Goal: Task Accomplishment & Management: Manage account settings

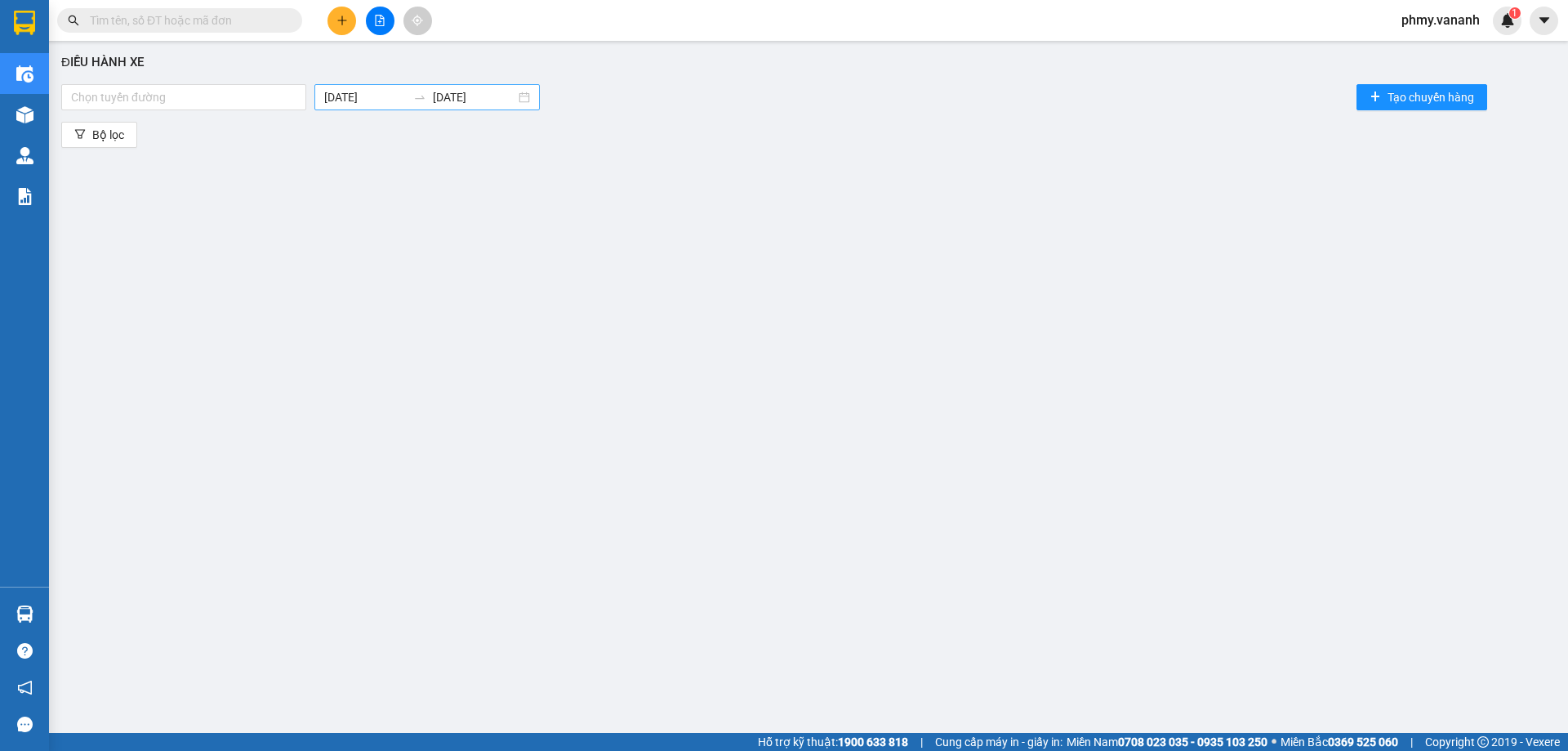
click at [330, 98] on input "[DATE]" at bounding box center [365, 98] width 83 height 18
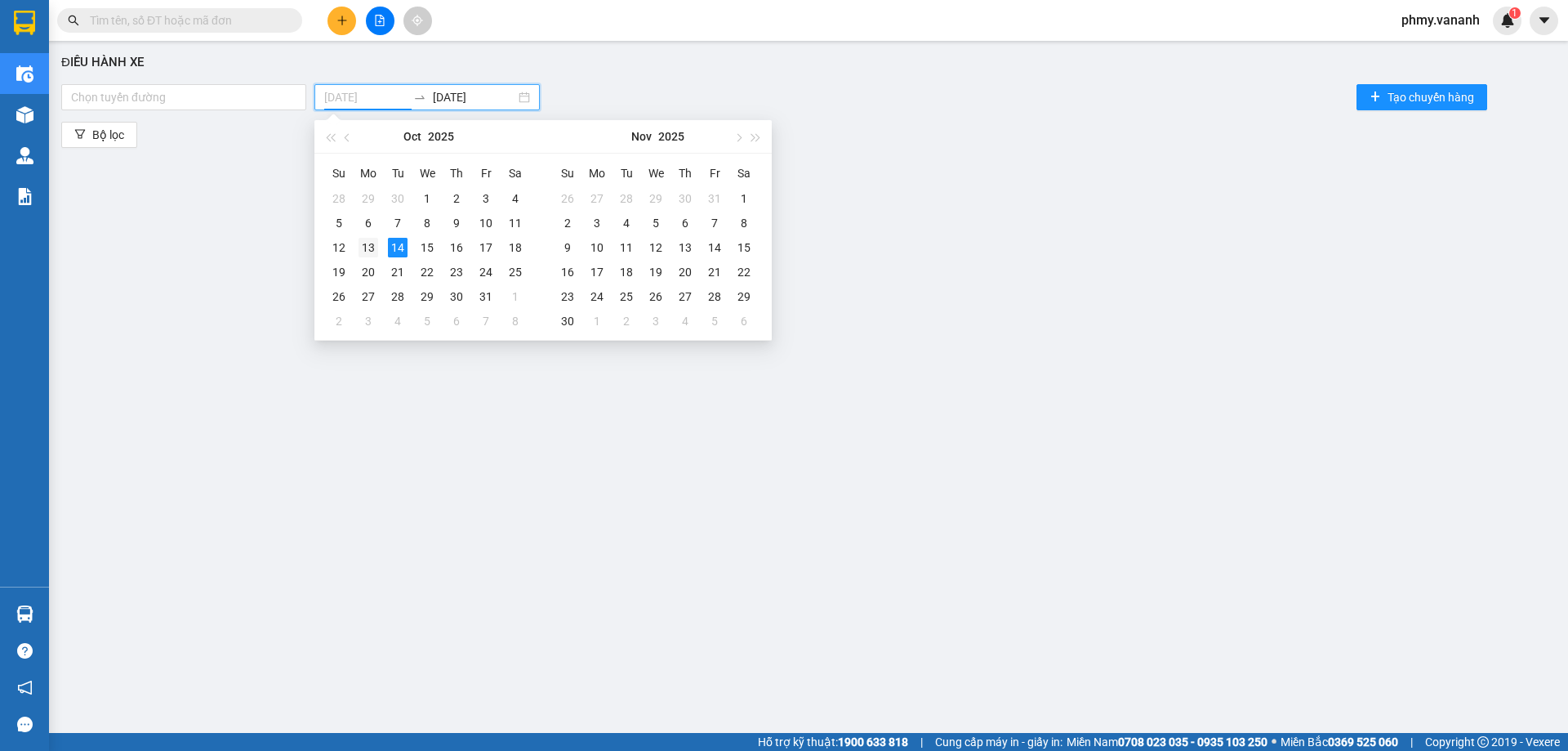
type input "[DATE]"
click at [365, 244] on div "13" at bounding box center [368, 248] width 20 height 20
click at [485, 103] on input "[DATE]" at bounding box center [474, 98] width 83 height 18
type input "[DATE]"
click at [367, 253] on div "13" at bounding box center [368, 248] width 20 height 20
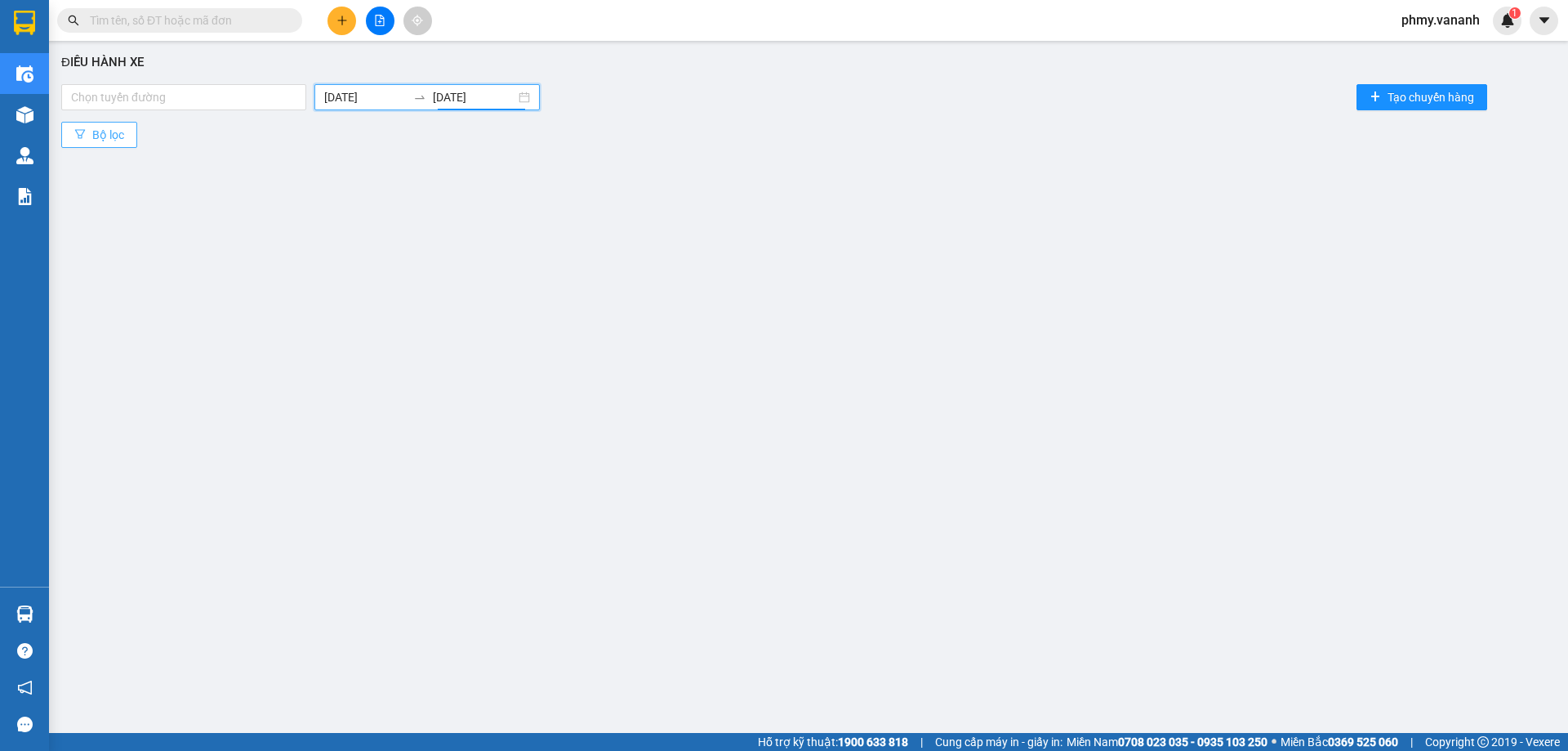
click at [112, 132] on span "Bộ lọc" at bounding box center [109, 134] width 32 height 18
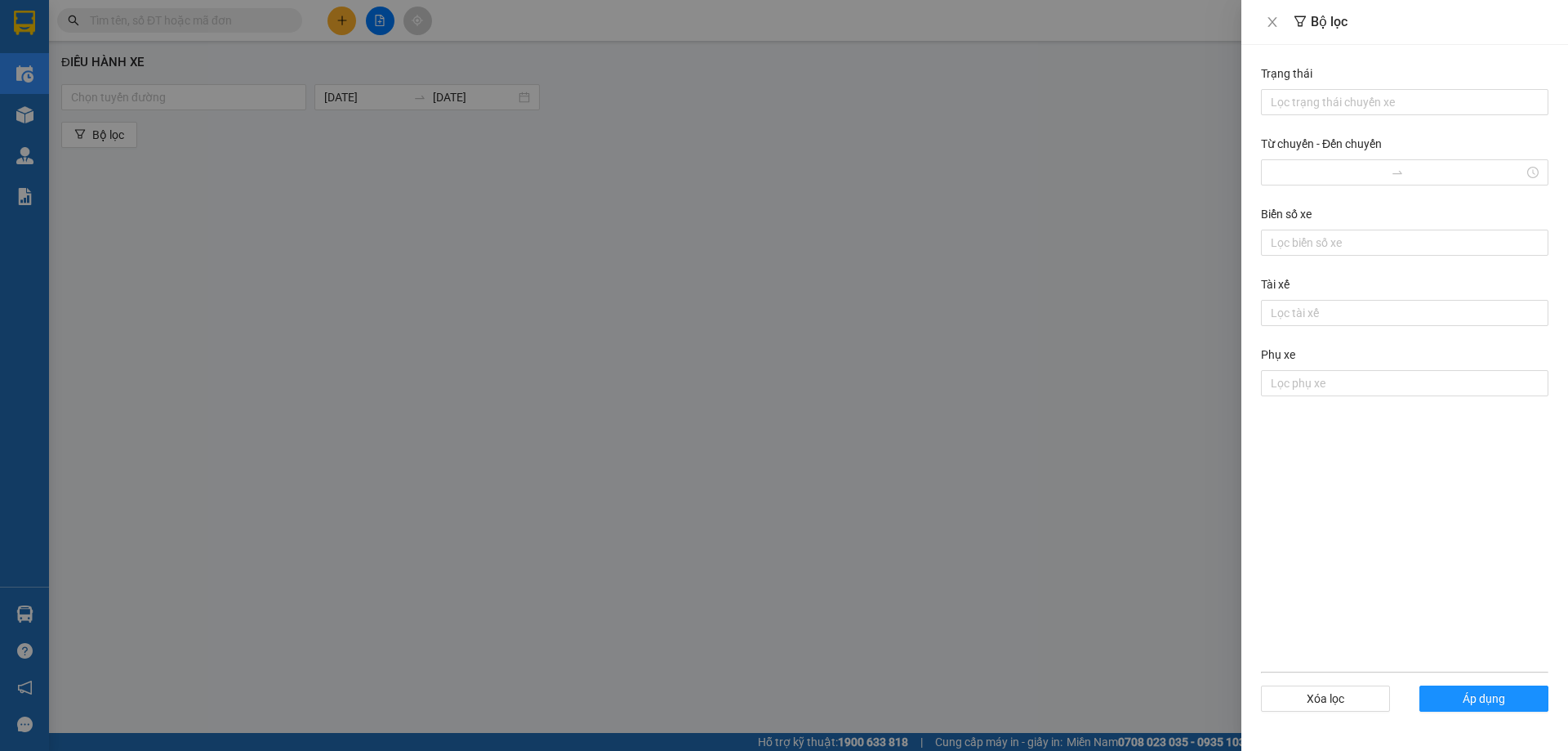
click at [698, 225] on div at bounding box center [784, 376] width 1568 height 751
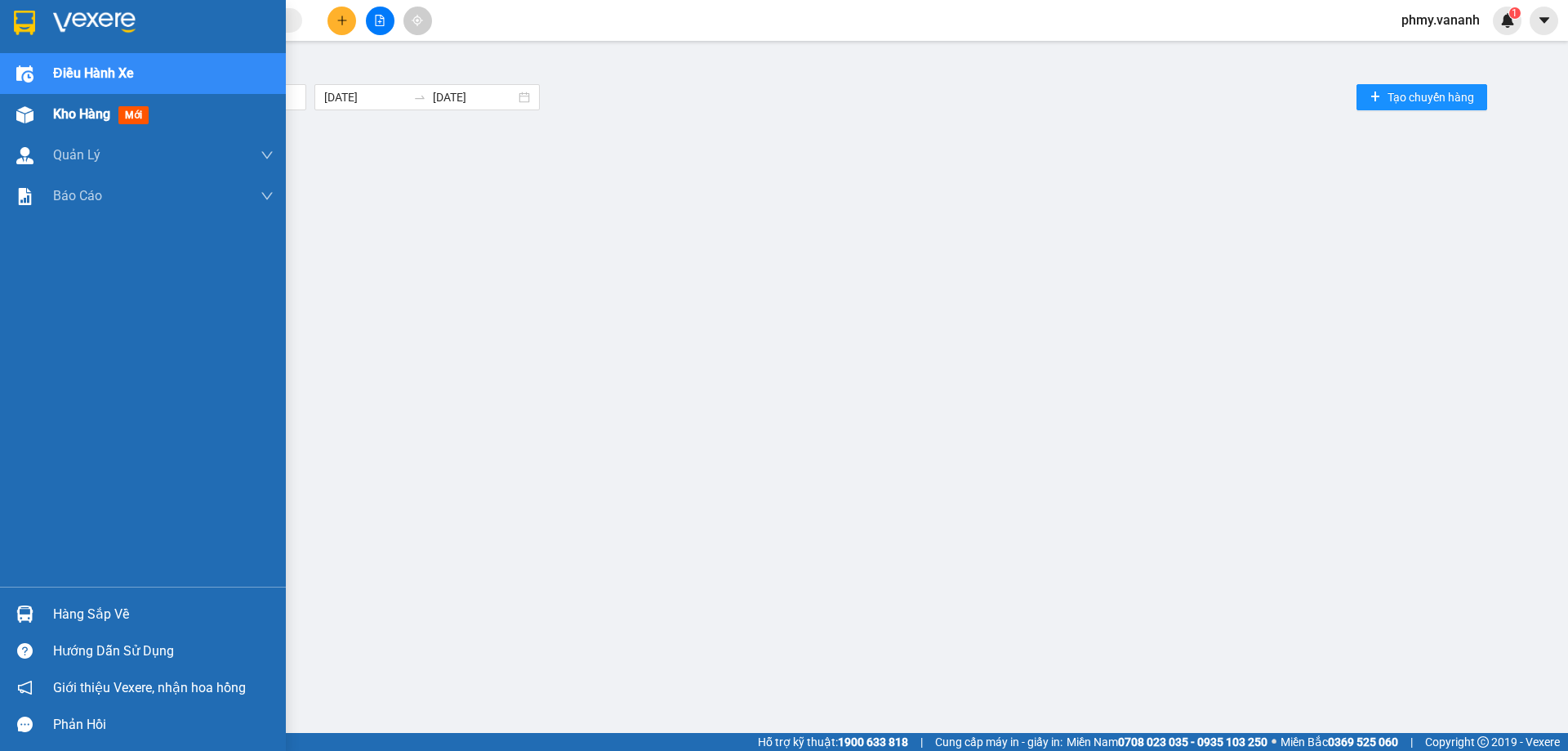
click at [50, 118] on div "Kho hàng mới" at bounding box center [142, 114] width 286 height 41
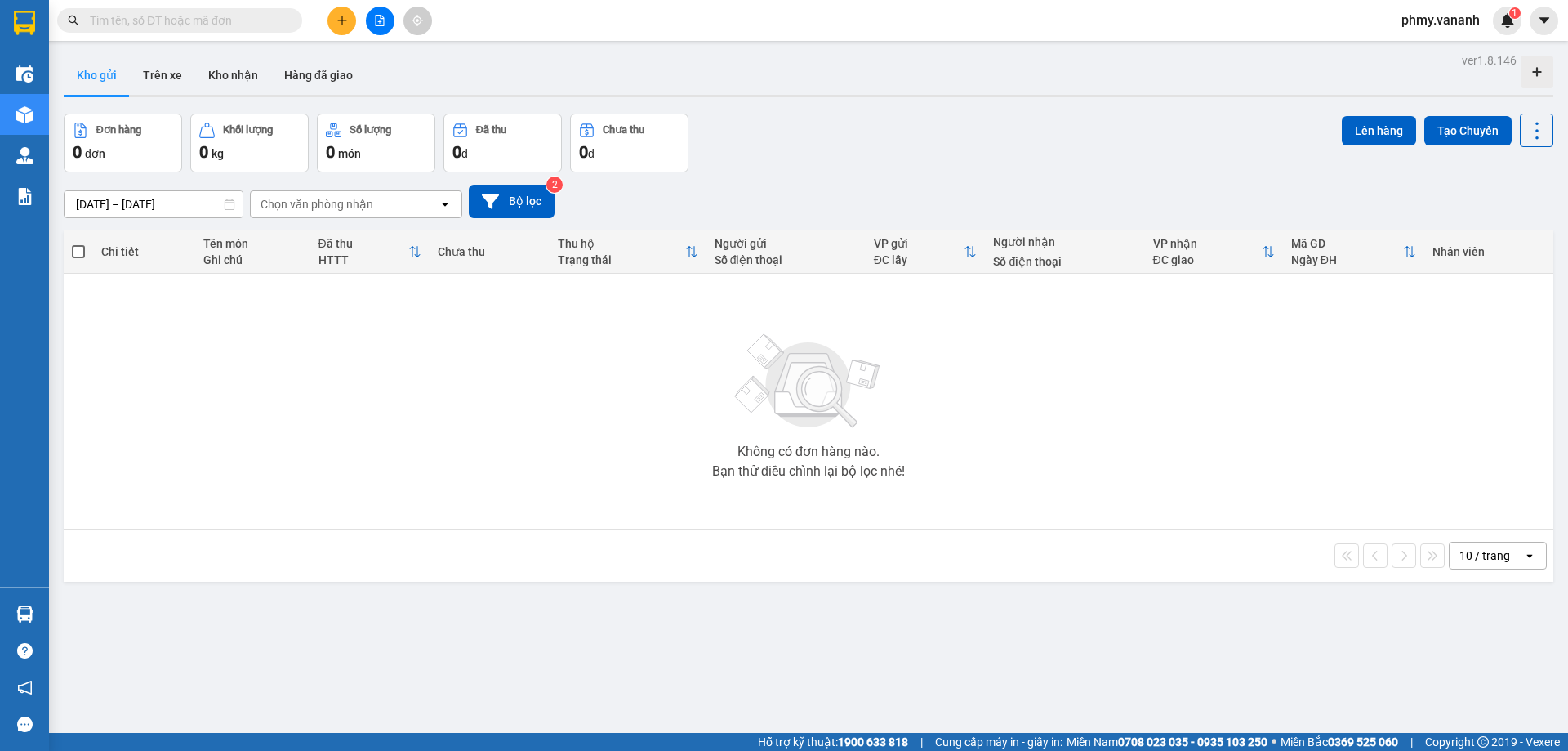
click at [319, 265] on div "HTTT" at bounding box center [363, 259] width 91 height 13
click at [207, 243] on div "Tên món" at bounding box center [252, 243] width 99 height 13
click at [576, 263] on div "Trạng thái" at bounding box center [621, 259] width 127 height 13
click at [162, 67] on button "Trên xe" at bounding box center [162, 75] width 66 height 39
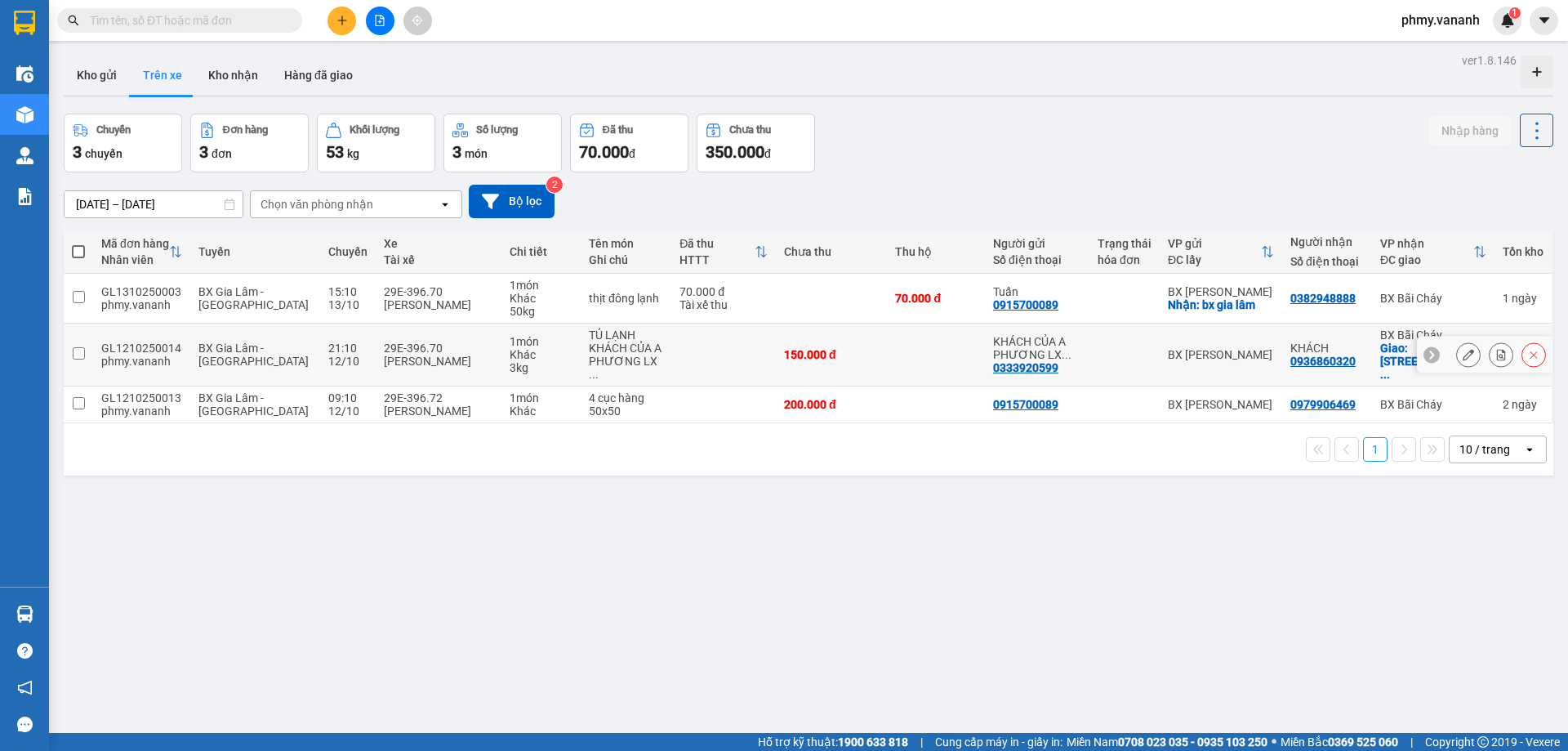
click at [1028, 335] on div "KHÁCH CỦA A PHƯƠNG LX ..." at bounding box center [1036, 348] width 89 height 26
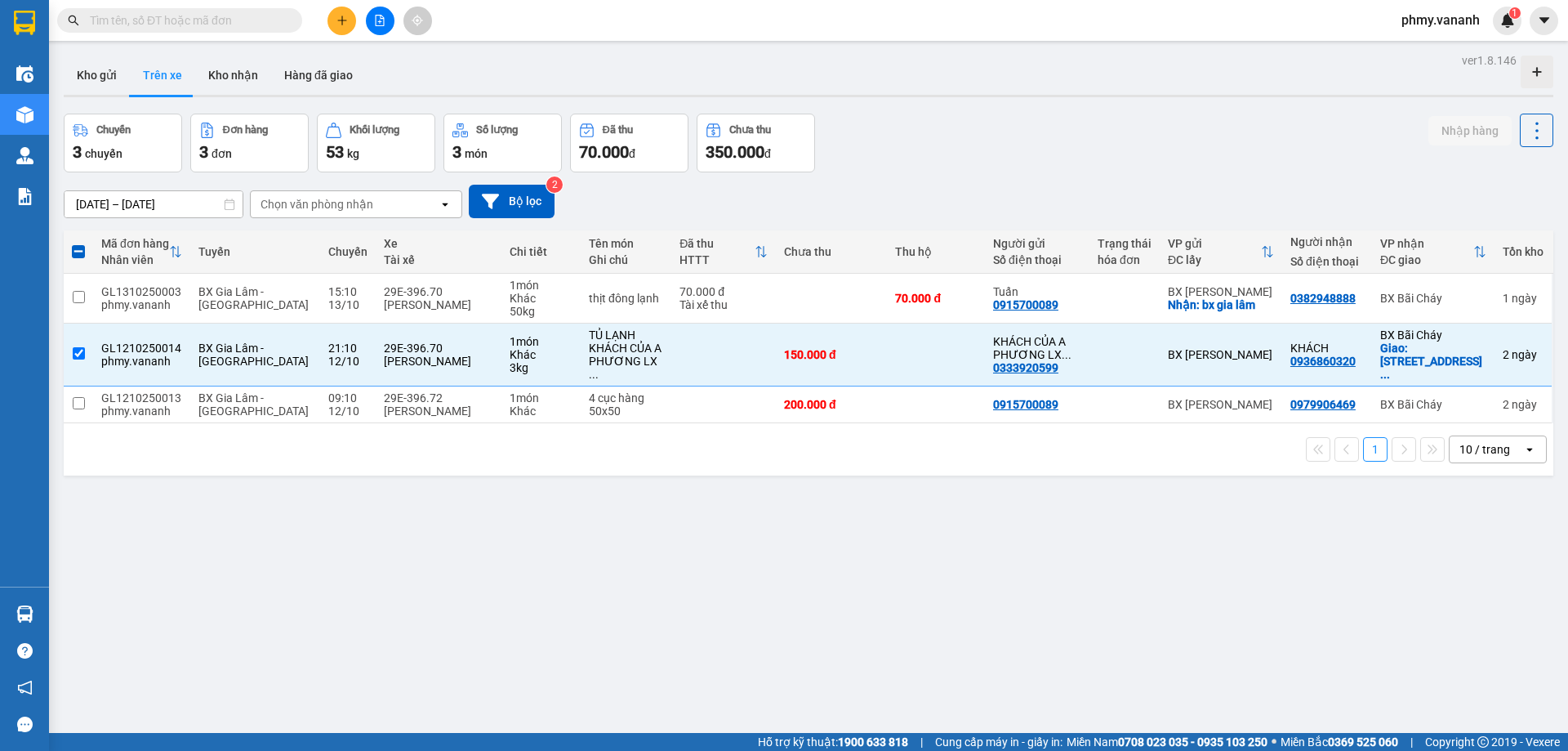
click at [660, 162] on div "70.000 đ" at bounding box center [628, 151] width 101 height 23
click at [635, 154] on span "đ" at bounding box center [631, 153] width 7 height 13
click at [784, 353] on div "150.000 đ" at bounding box center [830, 354] width 95 height 13
checkbox input "false"
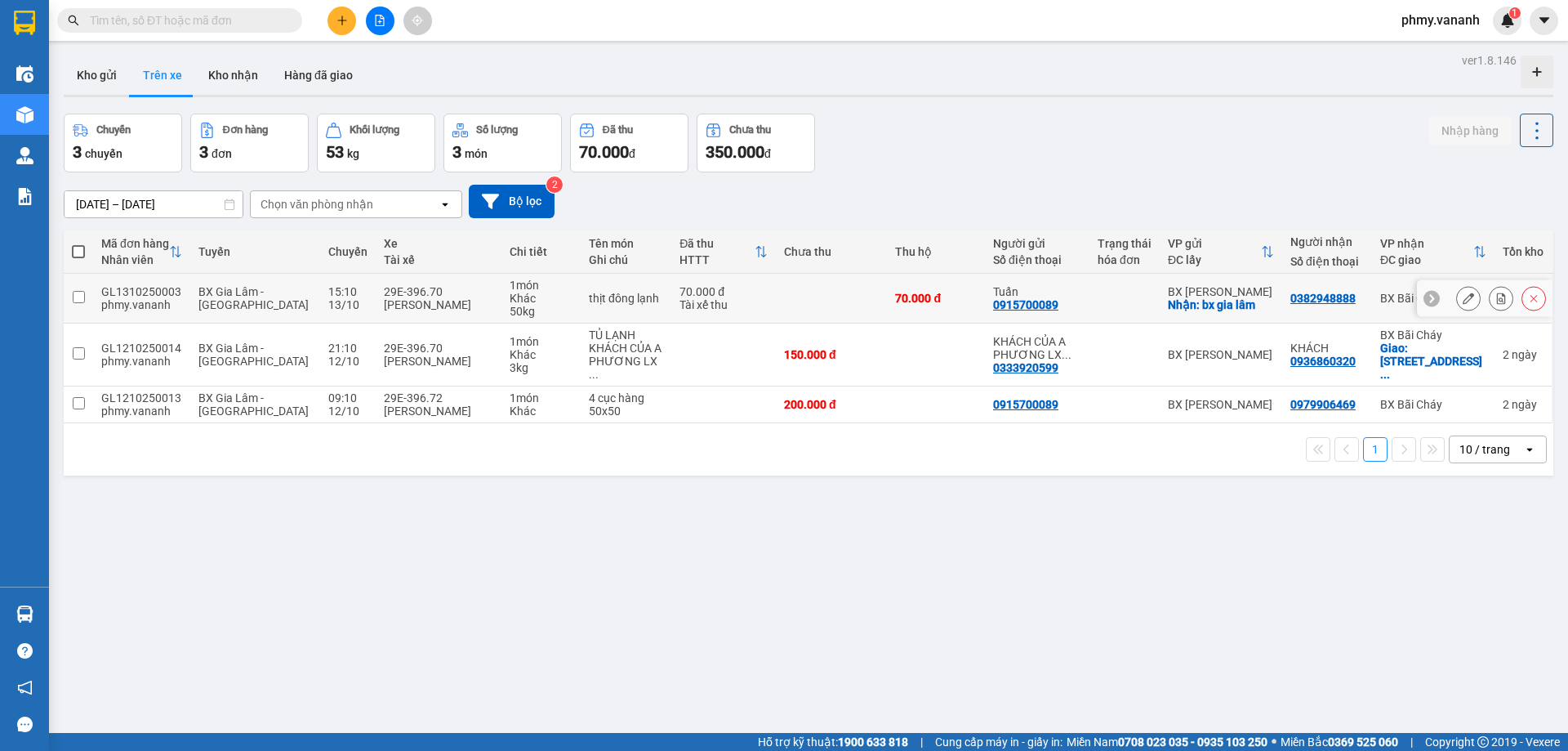
click at [679, 303] on div "Tài xế thu" at bounding box center [723, 304] width 89 height 13
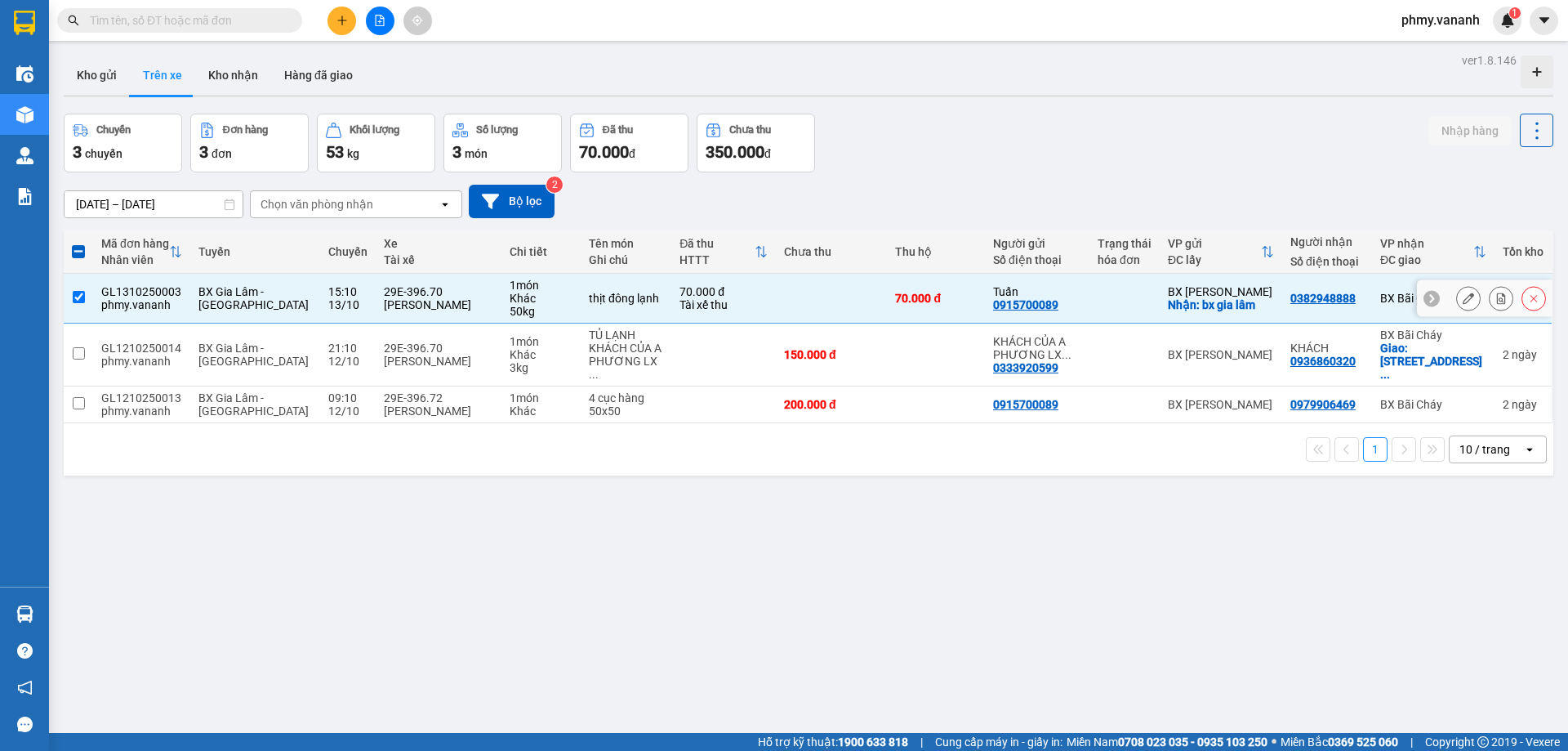
click at [679, 303] on div "Tài xế thu" at bounding box center [723, 304] width 89 height 13
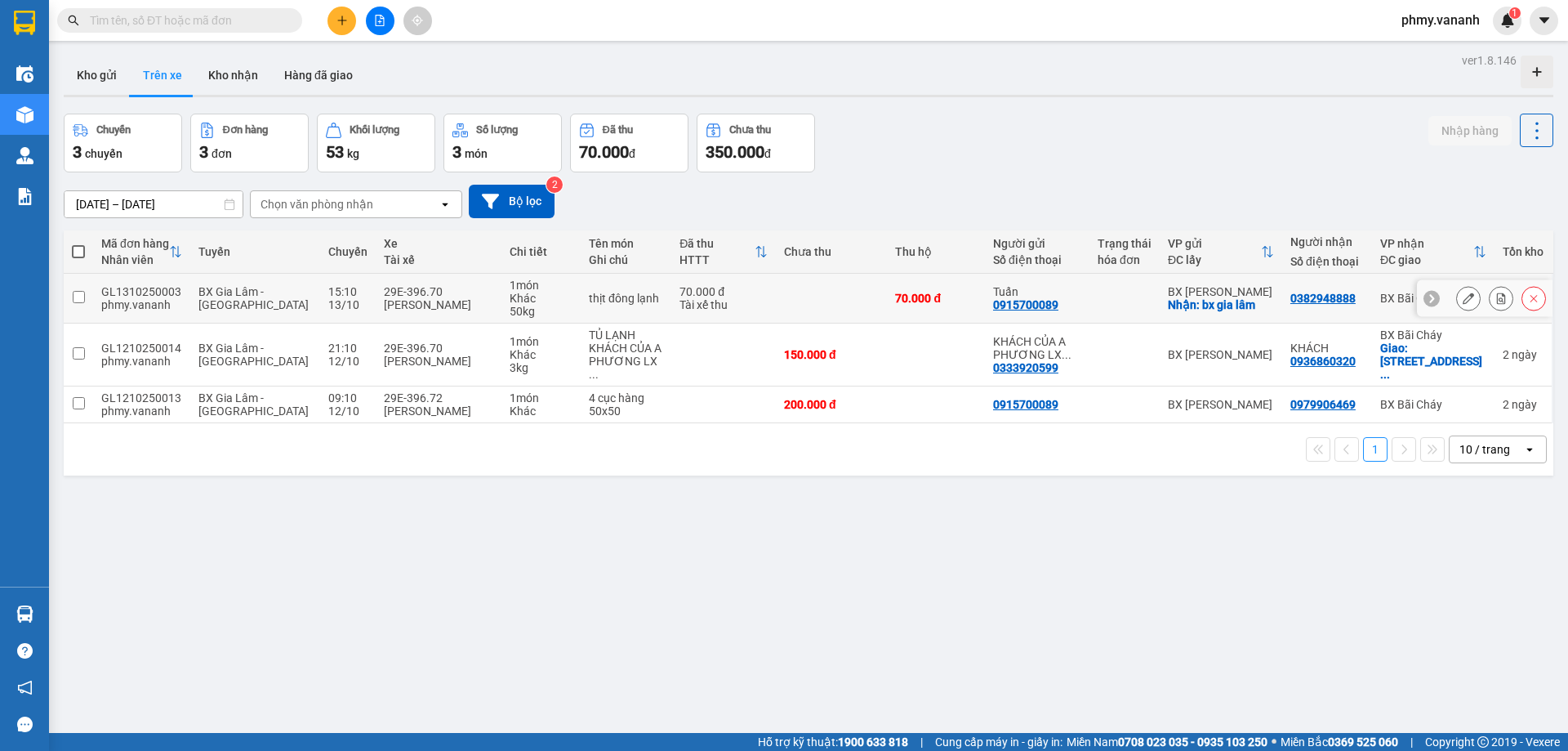
click at [1089, 313] on td at bounding box center [1124, 299] width 71 height 50
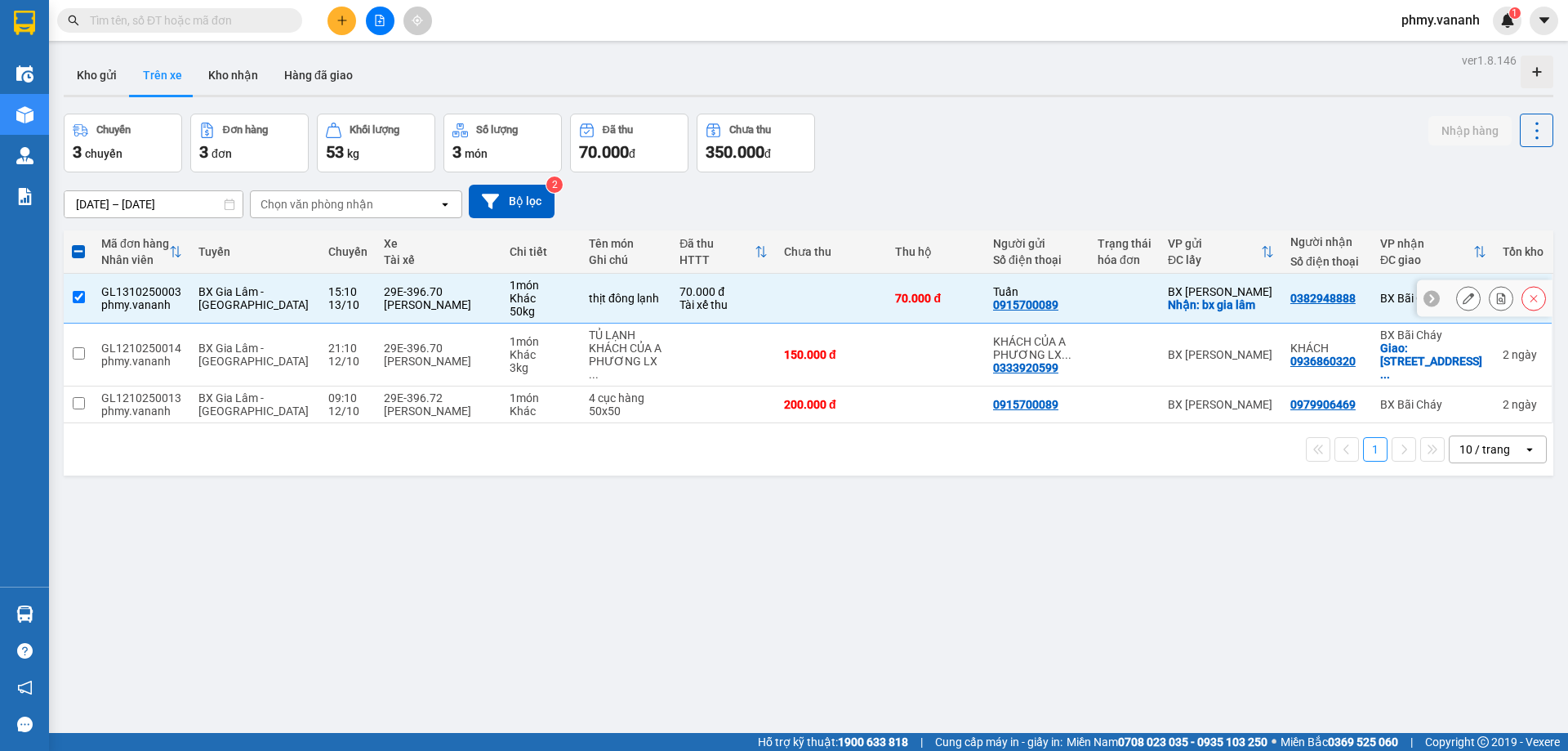
click at [679, 285] on div "70.000 đ" at bounding box center [723, 291] width 89 height 13
checkbox input "false"
